Goal: Task Accomplishment & Management: Use online tool/utility

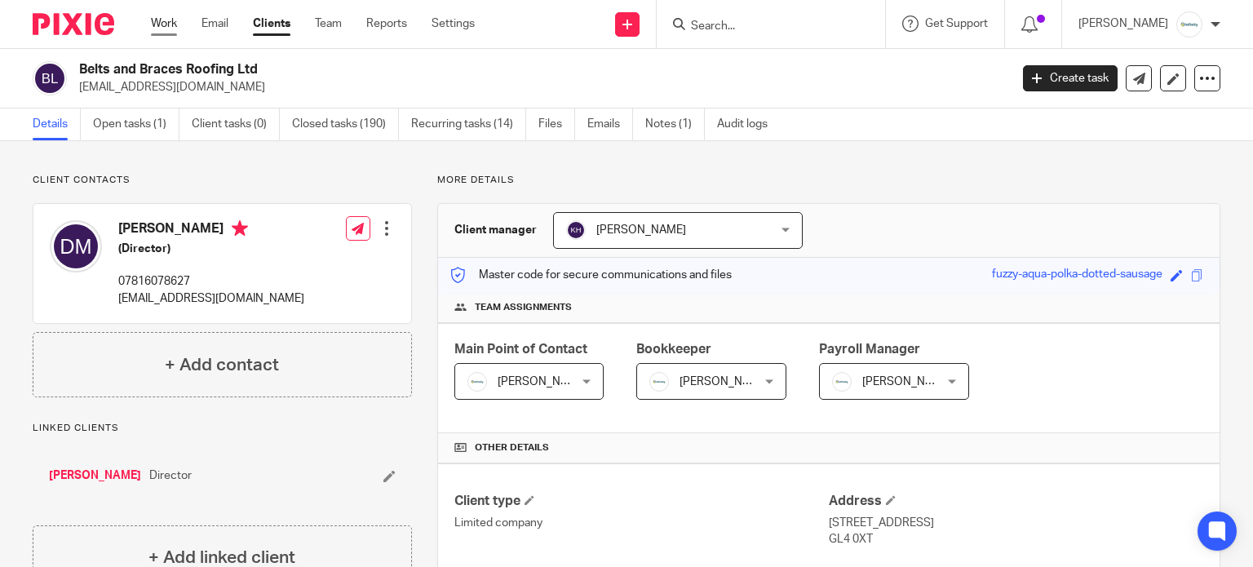
click at [171, 21] on link "Work" at bounding box center [164, 24] width 26 height 16
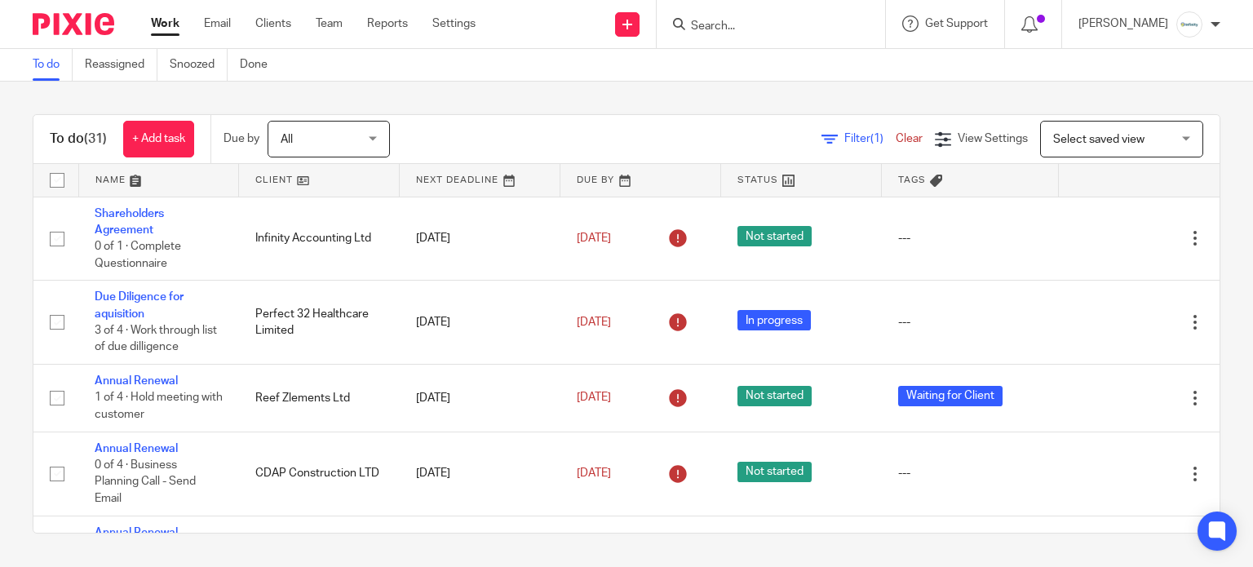
click at [774, 38] on div at bounding box center [771, 24] width 228 height 48
click at [768, 31] on input "Search" at bounding box center [762, 27] width 147 height 15
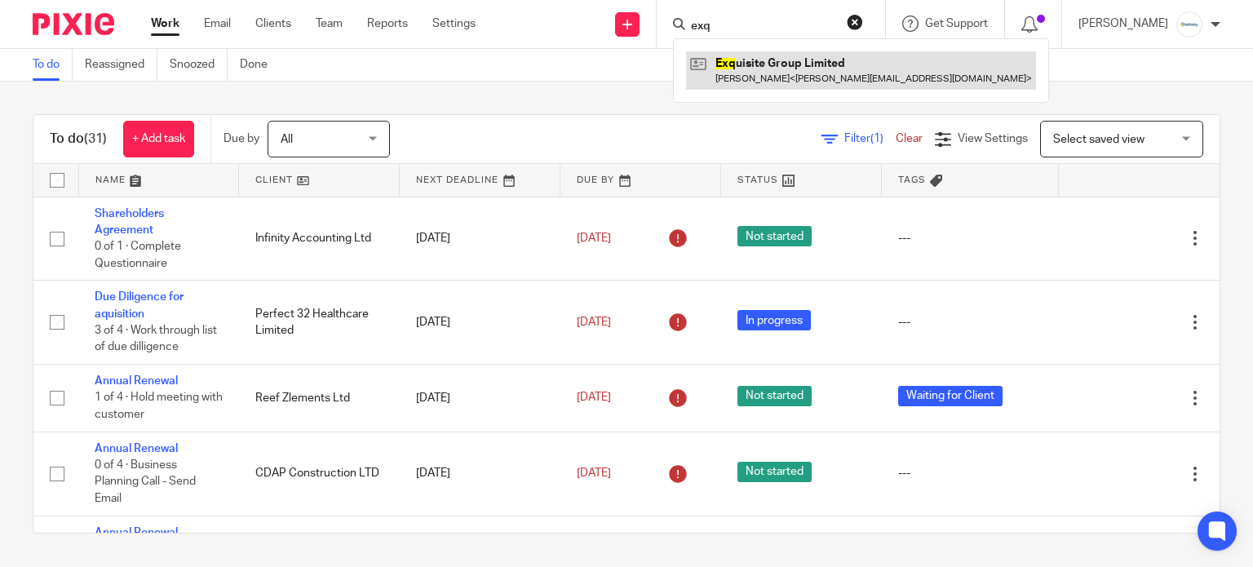
type input "exq"
click at [793, 71] on link at bounding box center [861, 70] width 350 height 38
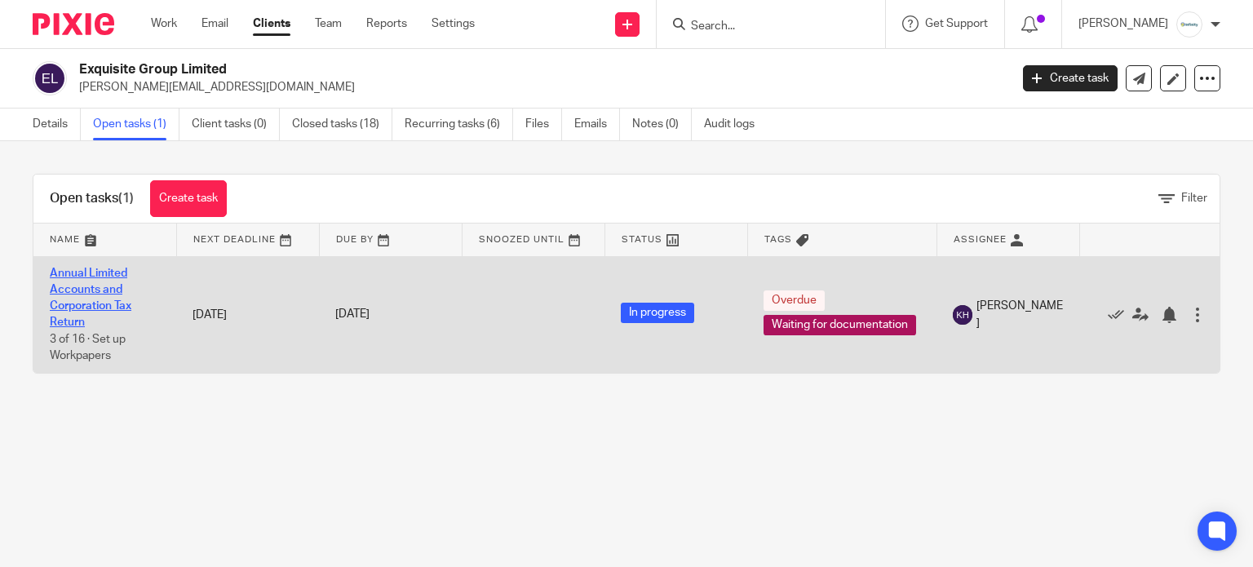
click at [98, 286] on link "Annual Limited Accounts and Corporation Tax Return" at bounding box center [91, 298] width 82 height 61
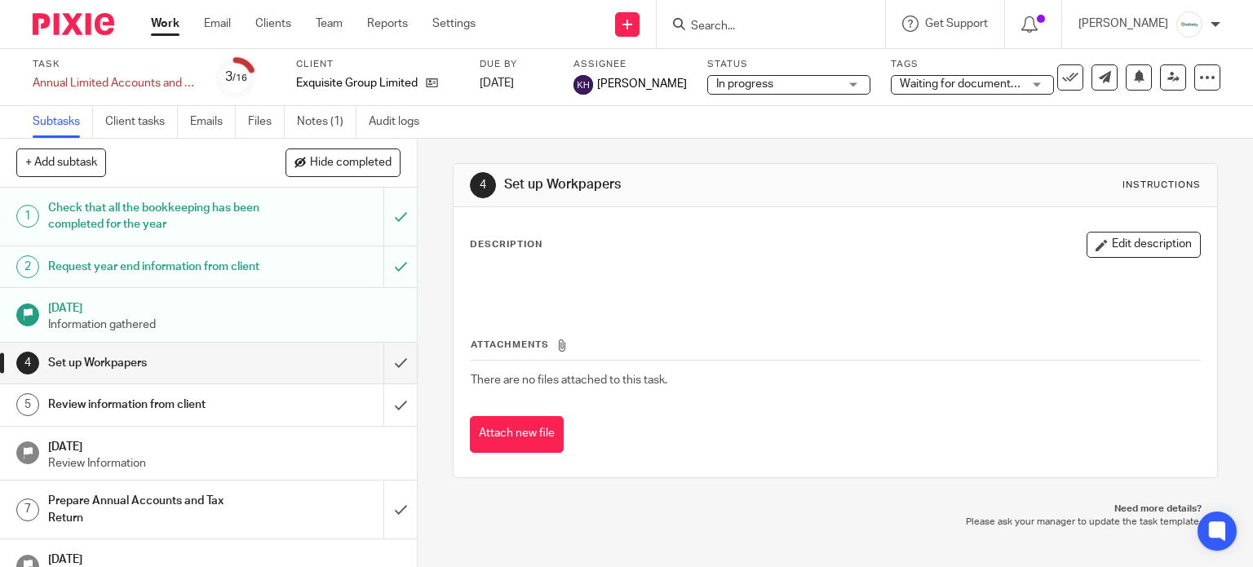
scroll to position [392, 0]
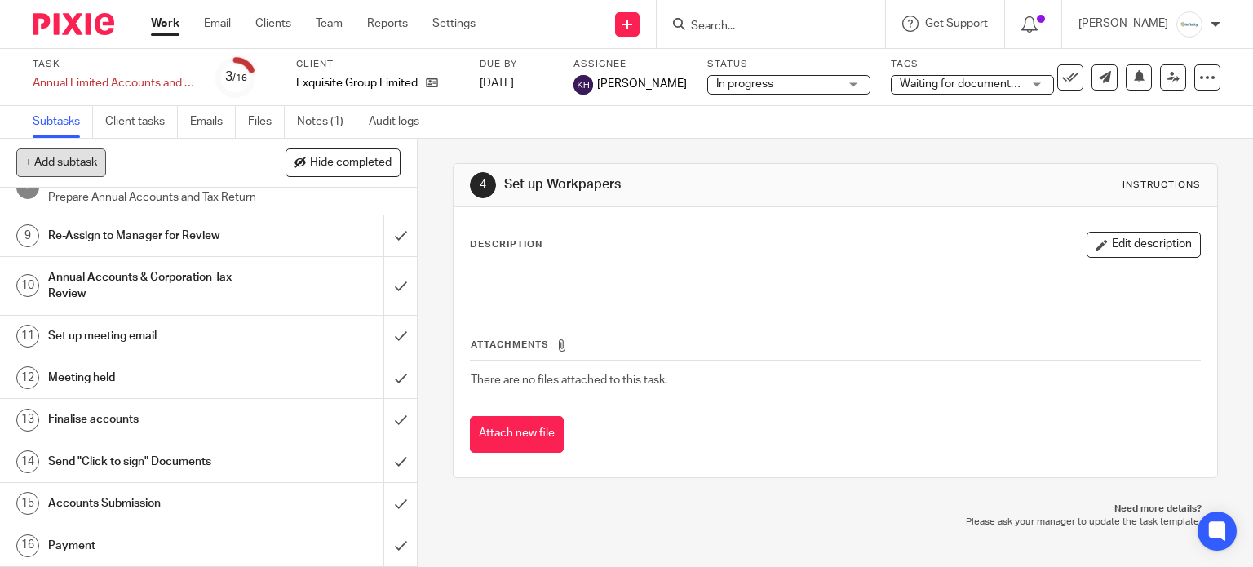
click at [75, 162] on button "+ Add subtask" at bounding box center [61, 163] width 90 height 28
type input "Raise Invoice"
click at [360, 166] on p "+ Add" at bounding box center [376, 163] width 47 height 28
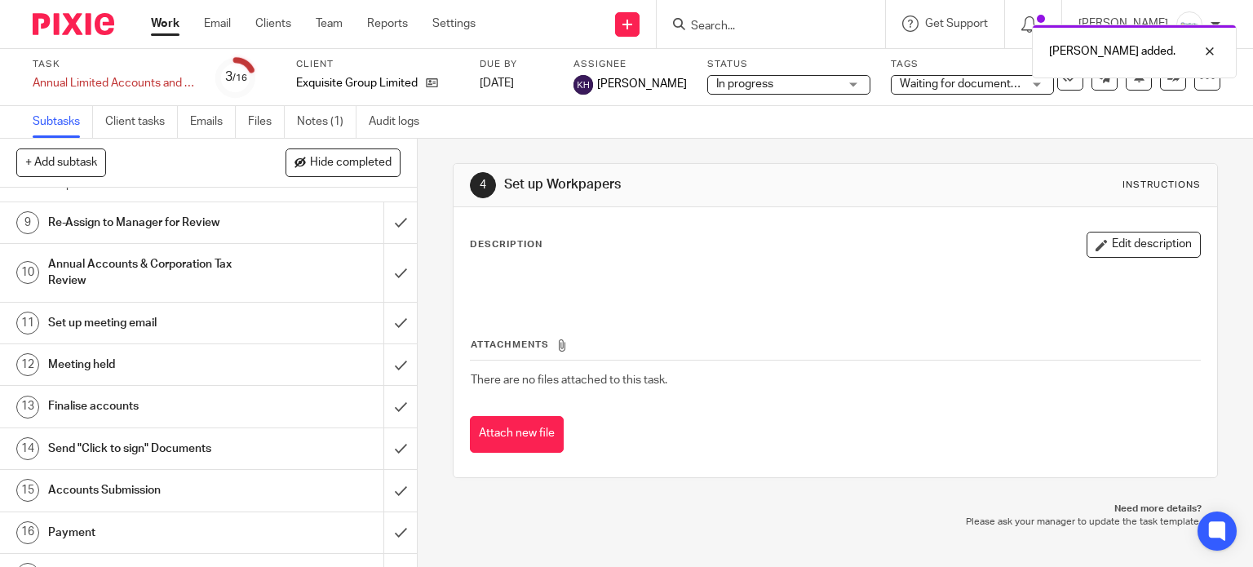
scroll to position [434, 0]
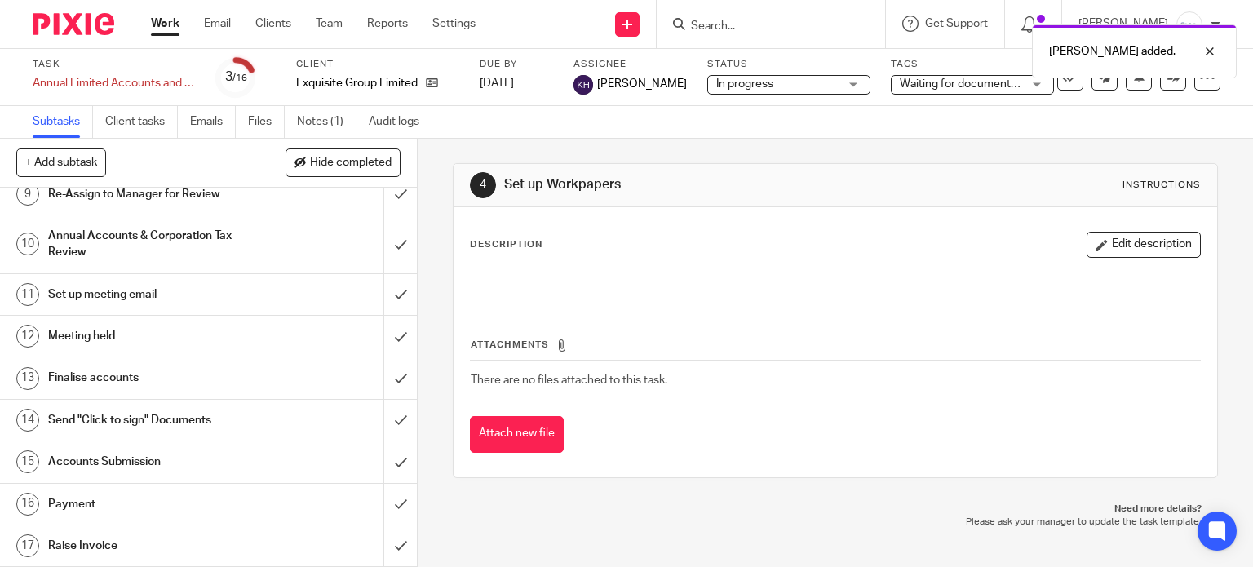
click at [166, 29] on link "Work" at bounding box center [165, 24] width 29 height 16
